Goal: Transaction & Acquisition: Obtain resource

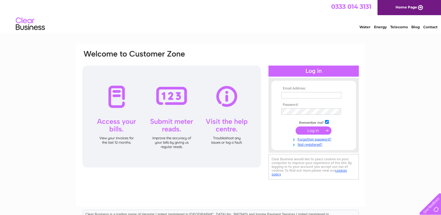
type input "deepaliramnani@centralhalls.org"
click at [319, 129] on input "submit" at bounding box center [314, 131] width 36 height 8
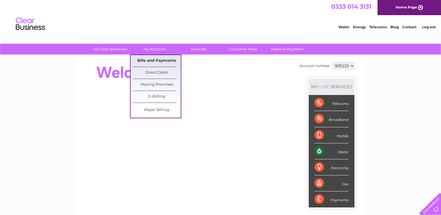
click at [164, 63] on link "Bills and Payments" at bounding box center [157, 61] width 48 height 12
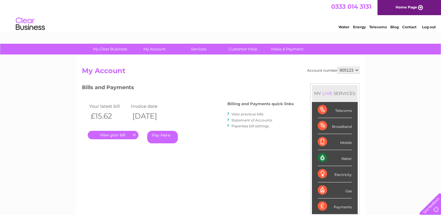
click at [126, 134] on link "." at bounding box center [113, 135] width 51 height 8
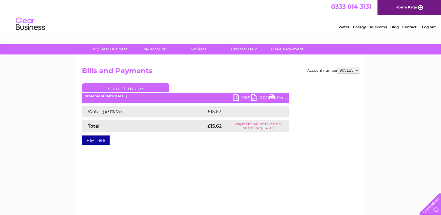
click at [245, 95] on link "PDF" at bounding box center [243, 98] width 18 height 8
click at [352, 69] on select "905123 905125 905127 905128 905130 915919" at bounding box center [349, 70] width 22 height 7
select select "905125"
click at [338, 67] on select "905123 905125 905127 905128 905130 915919" at bounding box center [349, 70] width 22 height 7
click at [239, 96] on link "PDF" at bounding box center [243, 98] width 18 height 8
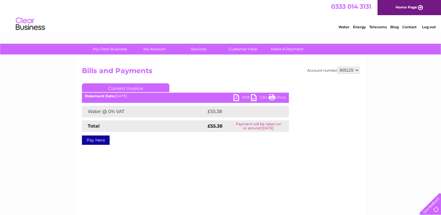
click at [349, 68] on select "905123 905125 905127 905128 905130 915919" at bounding box center [349, 70] width 22 height 7
select select "905127"
click at [338, 67] on select "905123 905125 905127 905128 905130 915919" at bounding box center [349, 70] width 22 height 7
click at [243, 93] on ul "Current Invoice" at bounding box center [185, 88] width 207 height 11
click at [242, 95] on link "PDF" at bounding box center [243, 98] width 18 height 8
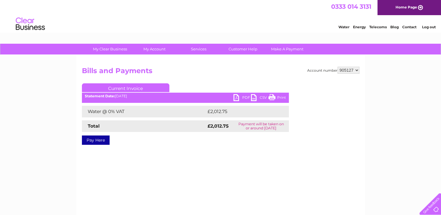
click at [350, 67] on select "905123 905125 905127 905128 905130 915919" at bounding box center [349, 70] width 22 height 7
select select "905128"
click at [338, 67] on select "905123 905125 905127 905128 905130 915919" at bounding box center [349, 70] width 22 height 7
click at [240, 98] on link "PDF" at bounding box center [243, 98] width 18 height 8
click at [344, 71] on select "905123 905125 905127 905128 905130 915919" at bounding box center [349, 70] width 22 height 7
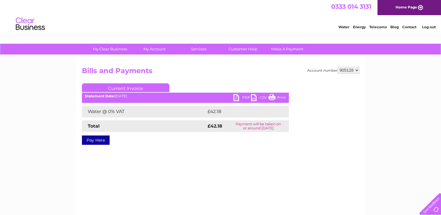
select select "905130"
click at [338, 67] on select "905123 905125 905127 905128 905130 915919" at bounding box center [349, 70] width 22 height 7
click at [242, 101] on link "PDF" at bounding box center [243, 98] width 18 height 8
click at [356, 69] on select "905123 905125 905127 905128 905130 915919" at bounding box center [349, 70] width 22 height 7
select select "915919"
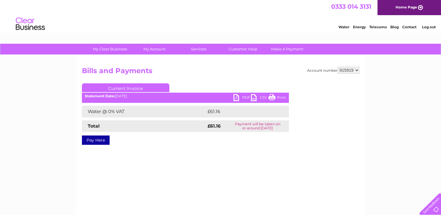
click at [338, 67] on select "905123 905125 905127 905128 905130 915919" at bounding box center [349, 70] width 22 height 7
drag, startPoint x: 0, startPoint y: 0, endPoint x: 211, endPoint y: 85, distance: 227.3
click at [211, 86] on ul "Current Invoice" at bounding box center [185, 88] width 207 height 11
click at [231, 97] on div "Statement Date: [DATE]" at bounding box center [185, 96] width 207 height 4
click at [238, 97] on link "PDF" at bounding box center [243, 98] width 18 height 8
